Goal: Connect with others: Participate in discussion

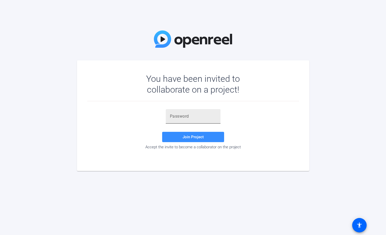
click at [184, 117] on input "text" at bounding box center [193, 116] width 47 height 6
paste input "@K2)H="
type input "@K2)H="
click at [194, 138] on span "Join Project" at bounding box center [193, 137] width 21 height 5
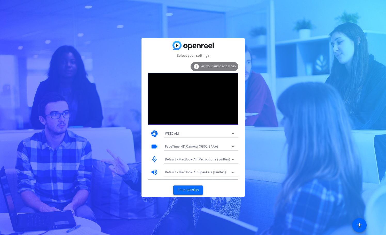
click at [185, 191] on span "Enter session" at bounding box center [187, 190] width 21 height 5
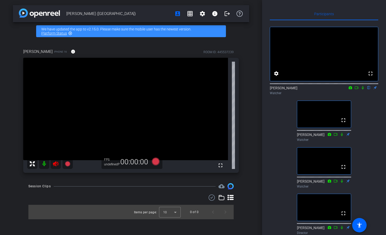
click at [357, 90] on icon at bounding box center [357, 88] width 4 height 4
click at [363, 89] on icon at bounding box center [362, 87] width 3 height 3
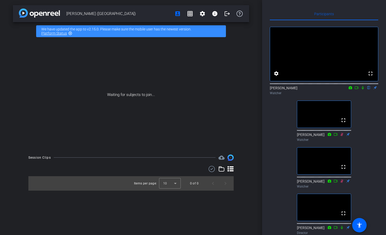
click at [364, 90] on icon at bounding box center [363, 87] width 2 height 3
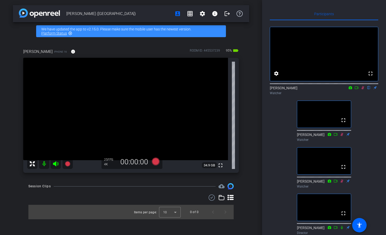
click at [244, 161] on div "[PERSON_NAME] iPhone 16 info ROOM ID: 445537239 95% battery_std fullscreen 34.9…" at bounding box center [131, 109] width 236 height 138
click at [364, 90] on icon at bounding box center [363, 88] width 4 height 4
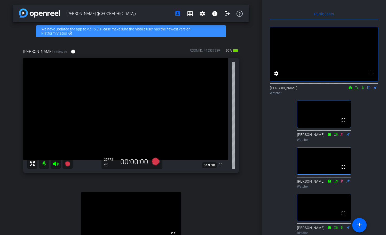
click at [363, 90] on icon at bounding box center [363, 87] width 2 height 3
click at [363, 90] on icon at bounding box center [363, 88] width 4 height 4
click at [364, 90] on icon at bounding box center [363, 87] width 2 height 3
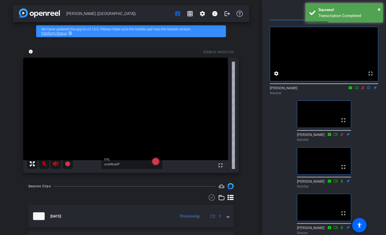
click at [364, 90] on icon at bounding box center [363, 88] width 4 height 4
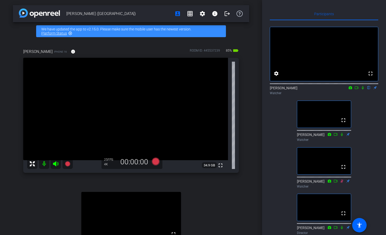
click at [363, 90] on icon at bounding box center [363, 88] width 4 height 4
click at [363, 90] on icon at bounding box center [363, 87] width 3 height 3
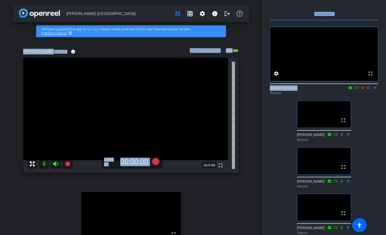
drag, startPoint x: 206, startPoint y: 34, endPoint x: 364, endPoint y: 95, distance: 169.0
click at [364, 95] on div "[PERSON_NAME] (Egham) account_box grid_on settings info logout We have updated …" at bounding box center [193, 117] width 386 height 235
click at [364, 90] on icon at bounding box center [363, 88] width 4 height 4
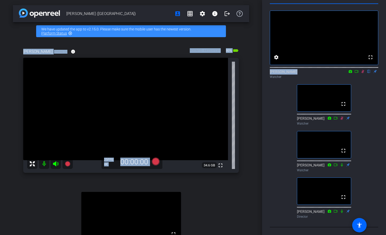
scroll to position [18, 0]
click at [363, 73] on icon at bounding box center [363, 72] width 4 height 4
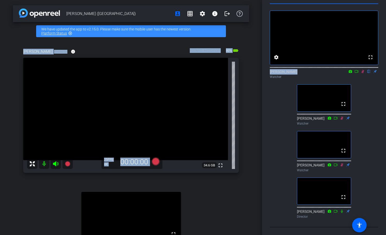
click at [363, 73] on icon at bounding box center [363, 71] width 3 height 3
click at [363, 73] on icon at bounding box center [363, 71] width 2 height 3
click at [363, 73] on icon at bounding box center [363, 71] width 3 height 3
click at [363, 73] on icon at bounding box center [363, 72] width 4 height 4
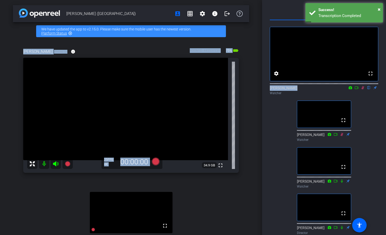
click at [363, 90] on icon at bounding box center [363, 87] width 3 height 3
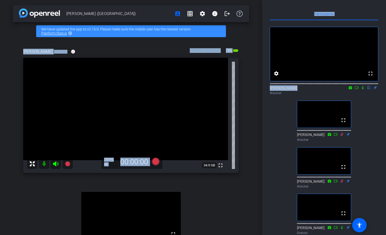
click at [363, 90] on icon at bounding box center [363, 87] width 2 height 3
click at [363, 90] on icon at bounding box center [363, 87] width 3 height 3
click at [363, 90] on icon at bounding box center [363, 87] width 2 height 3
click at [363, 90] on icon at bounding box center [363, 87] width 3 height 3
click at [363, 90] on icon at bounding box center [363, 88] width 4 height 4
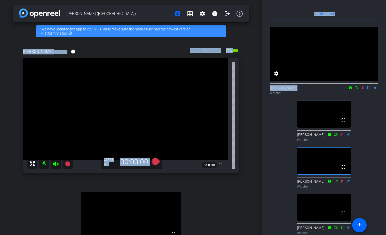
click at [363, 90] on icon at bounding box center [363, 88] width 4 height 4
